Goal: Task Accomplishment & Management: Complete application form

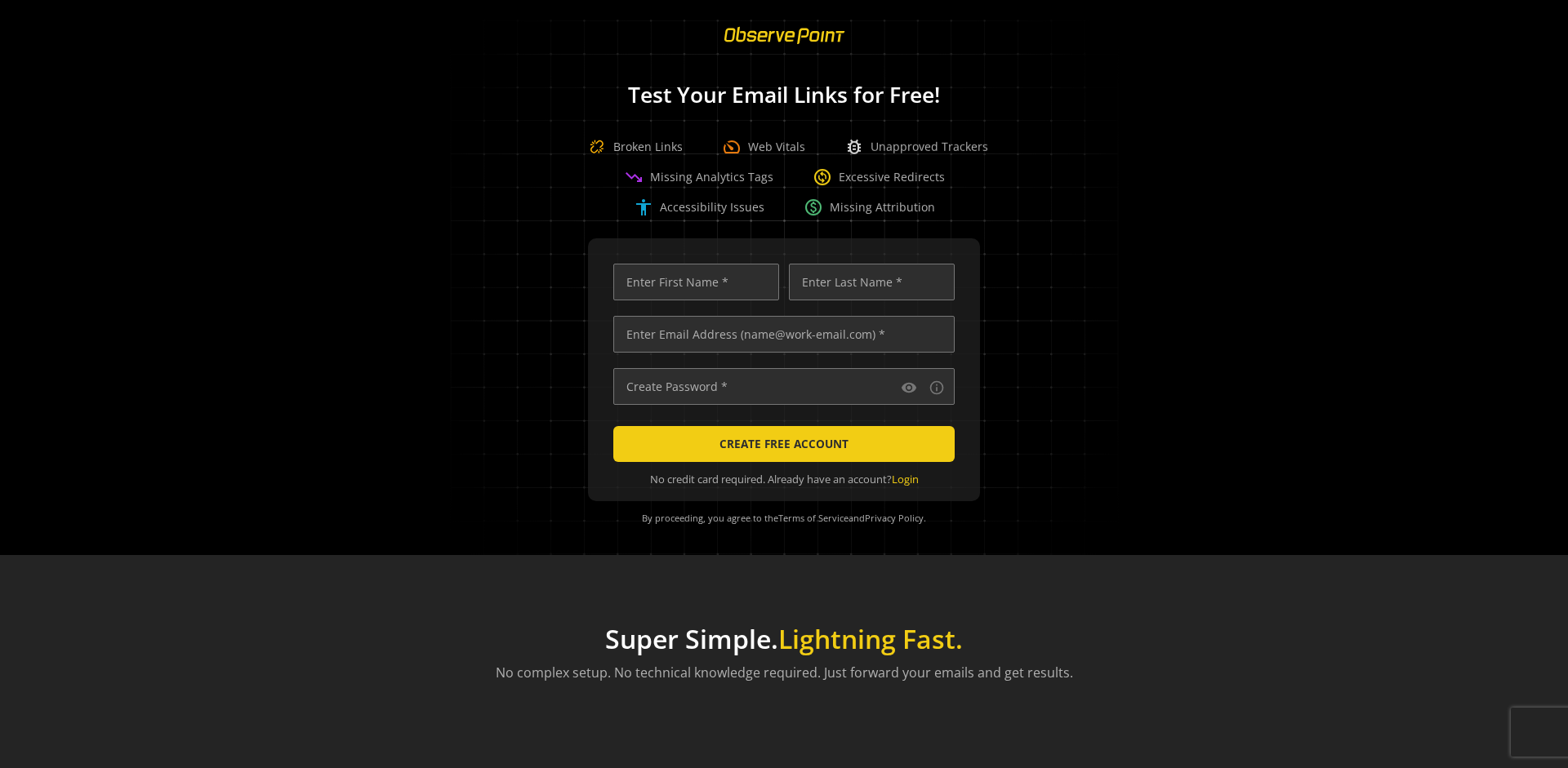
scroll to position [0, 5195]
click at [780, 334] on input "text" at bounding box center [784, 334] width 341 height 37
type input "[EMAIL_ADDRESS][DOMAIN_NAME]"
click at [692, 282] on input "text" at bounding box center [696, 282] width 165 height 37
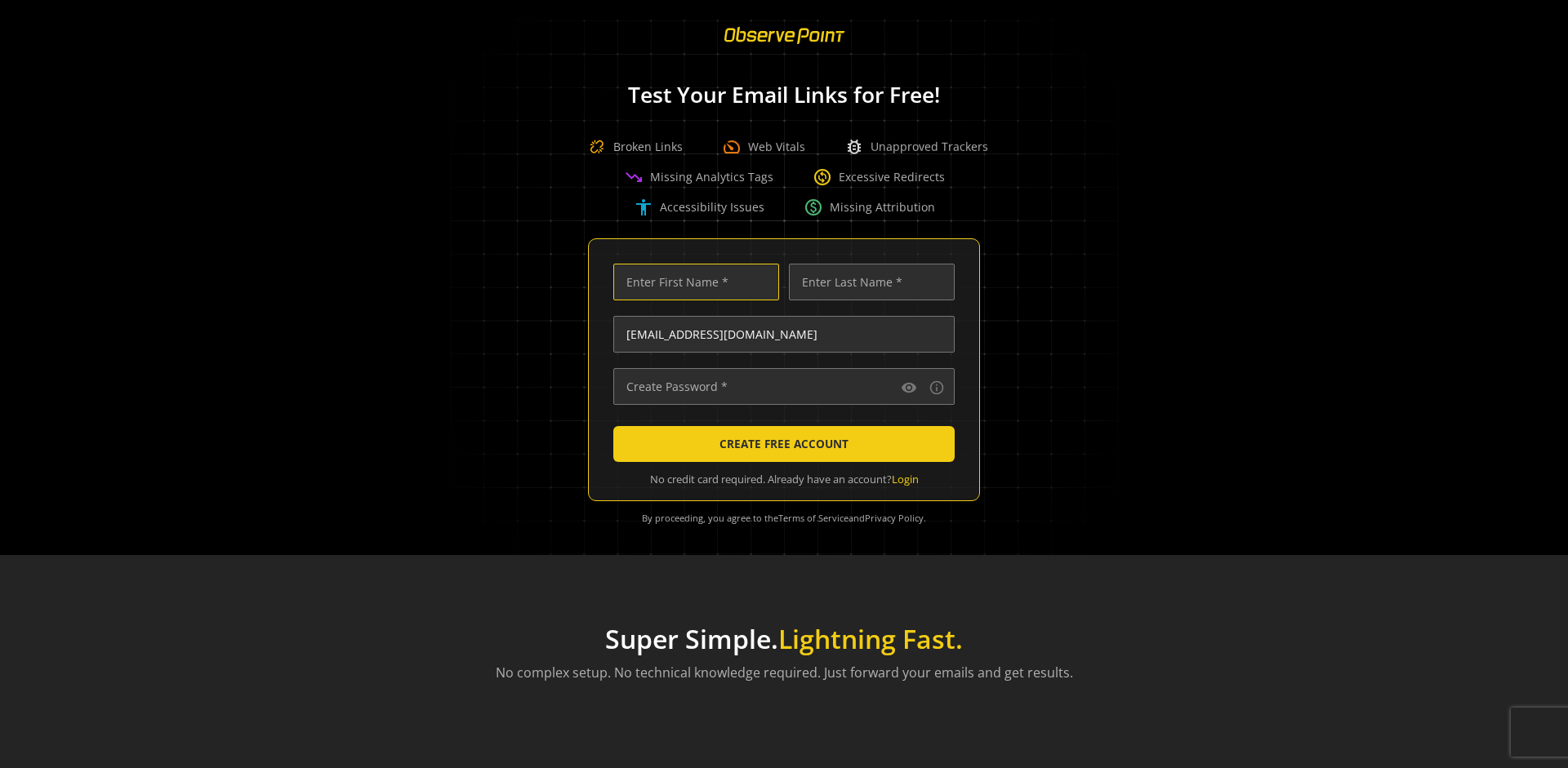
scroll to position [0, 0]
type input "Test"
click at [868, 282] on input "text" at bounding box center [872, 282] width 165 height 37
type input "Test"
click at [780, 386] on input "text" at bounding box center [784, 387] width 341 height 37
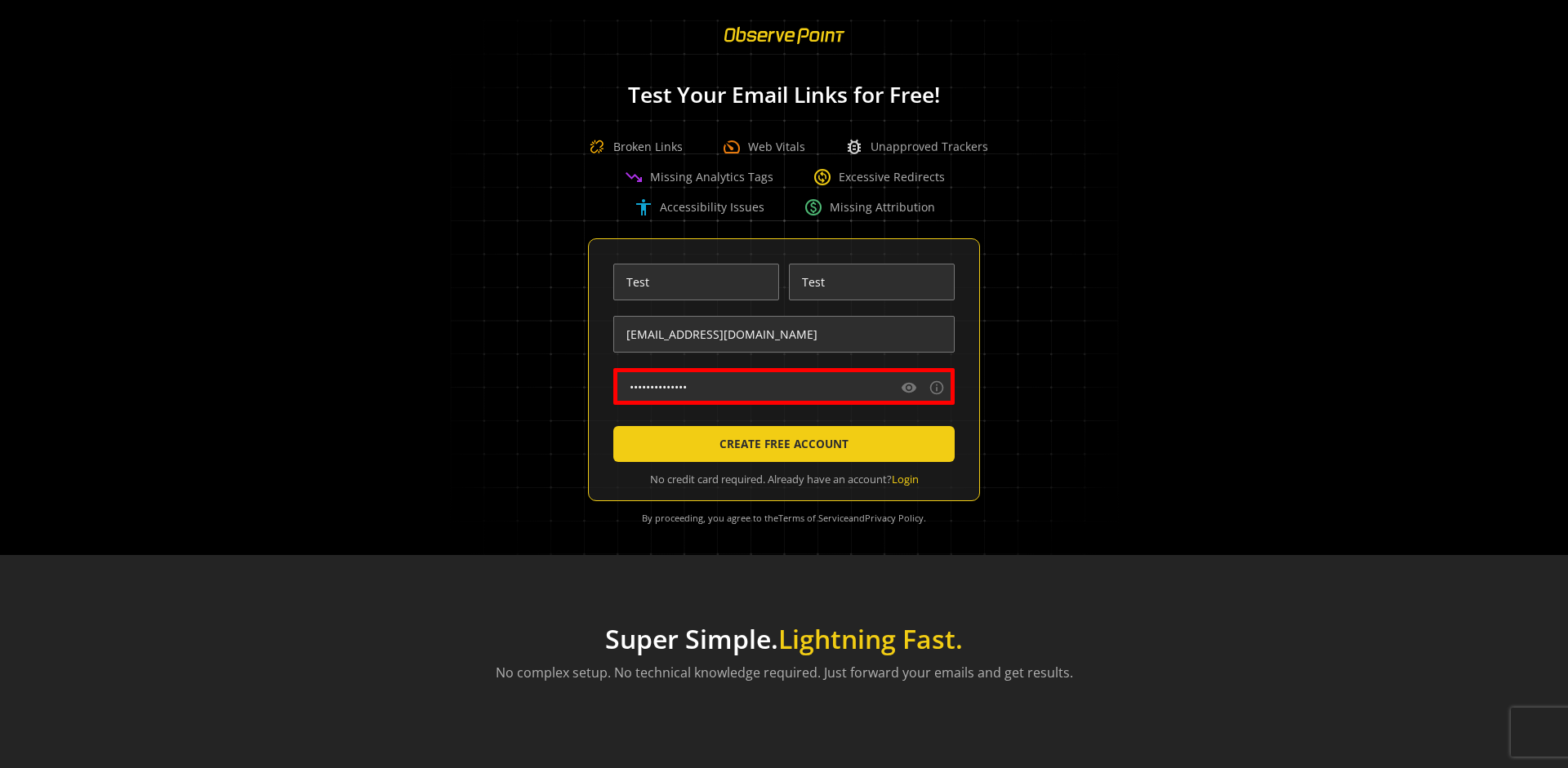
type input "••••••••••••••"
click at [780, 444] on span "CREATE FREE ACCOUNT" at bounding box center [784, 444] width 129 height 29
